Goal: Information Seeking & Learning: Learn about a topic

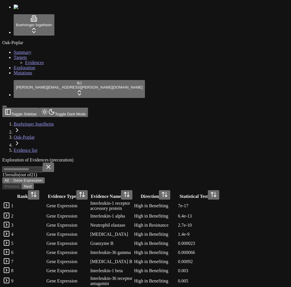
click at [24, 75] on div "Oak-Poplar Summary Targets Evidences Exploration Mutations" at bounding box center [145, 57] width 286 height 35
click at [29, 65] on span "Evidences" at bounding box center [34, 62] width 19 height 5
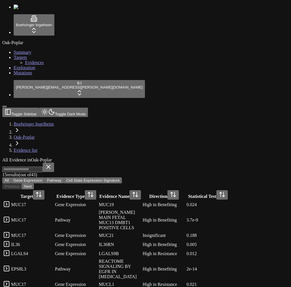
click at [34, 183] on button "Next" at bounding box center [28, 186] width 12 height 6
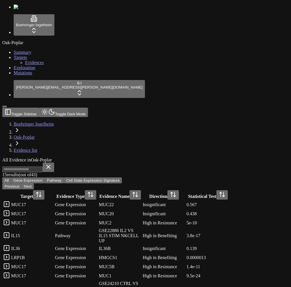
click at [22, 183] on button "Previous" at bounding box center [11, 186] width 19 height 6
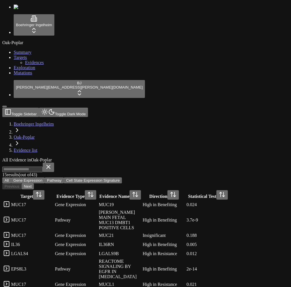
click at [34, 183] on button "Next" at bounding box center [28, 186] width 12 height 6
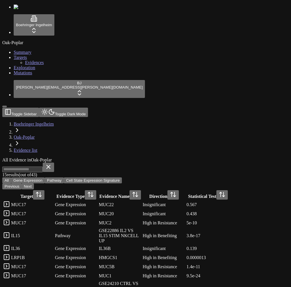
click at [34, 183] on button "Next" at bounding box center [28, 186] width 12 height 6
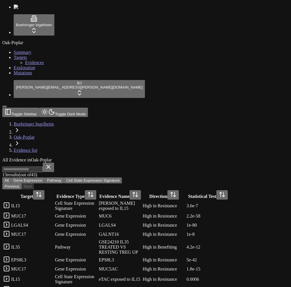
scroll to position [28, 0]
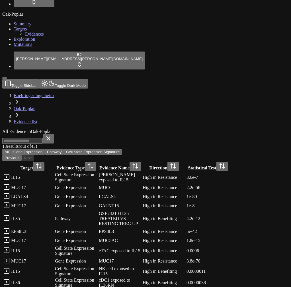
click at [20, 42] on span "Exploration" at bounding box center [25, 39] width 22 height 5
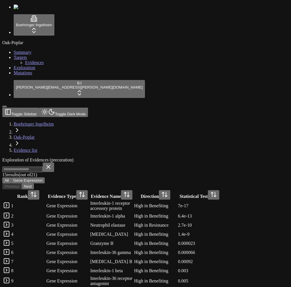
click at [34, 183] on button "Next" at bounding box center [28, 186] width 12 height 6
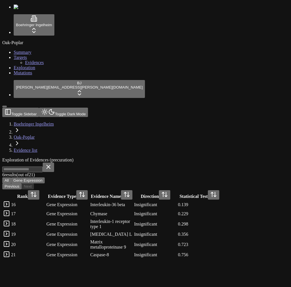
click at [22, 183] on button "Previous" at bounding box center [11, 186] width 19 height 6
